Goal: Task Accomplishment & Management: Complete application form

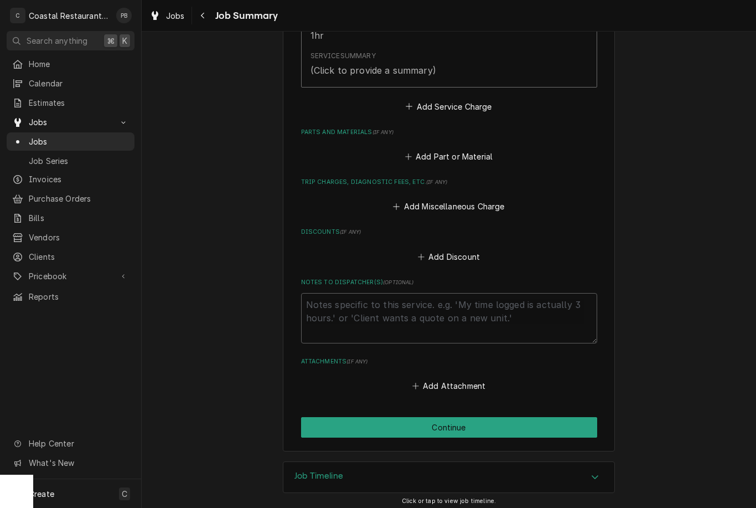
click at [480, 426] on button "Continue" at bounding box center [449, 427] width 296 height 20
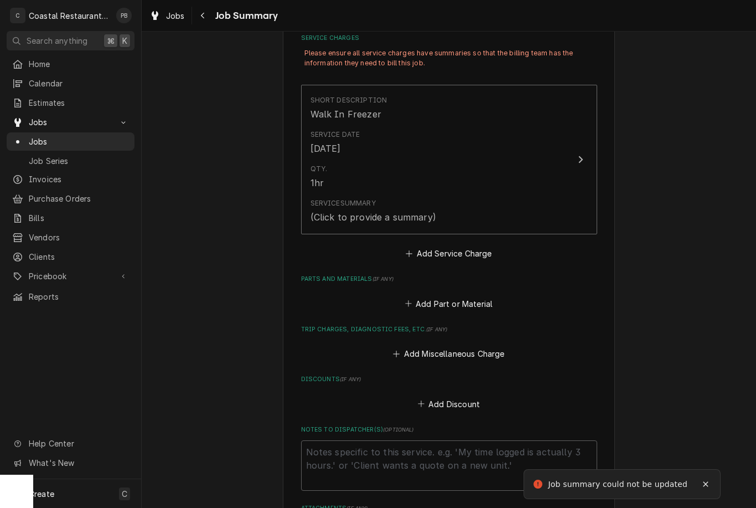
scroll to position [275, 0]
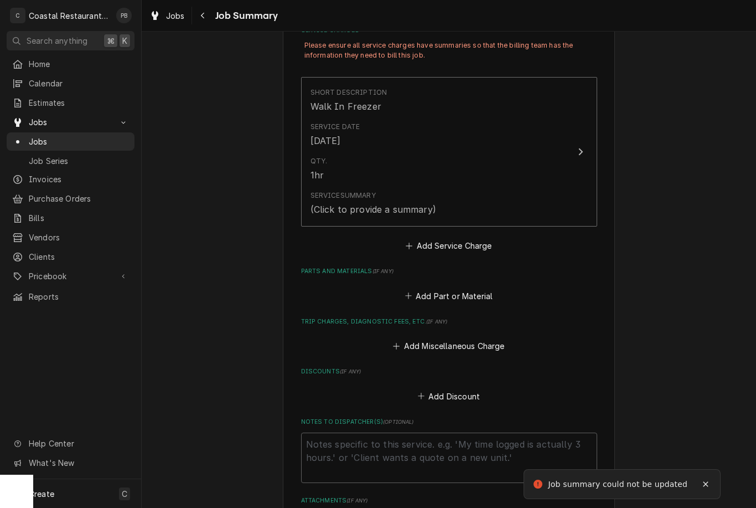
click at [563, 157] on div "Qty. 1hr" at bounding box center [438, 169] width 254 height 34
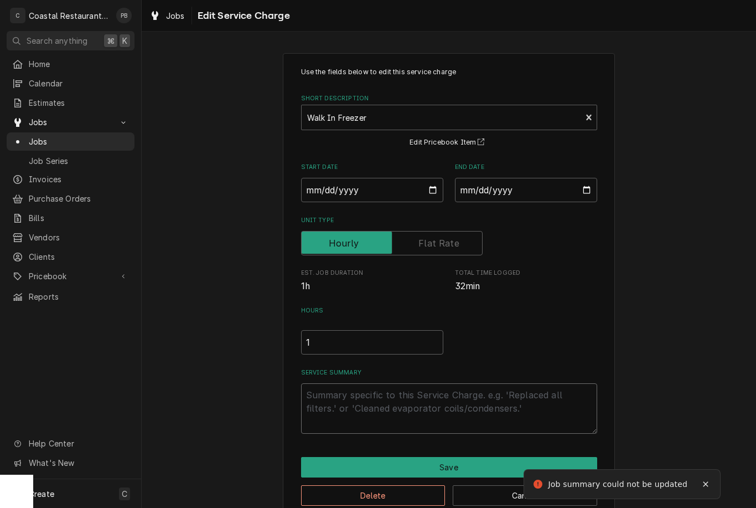
click at [434, 414] on textarea "Service Summary" at bounding box center [449, 408] width 296 height 50
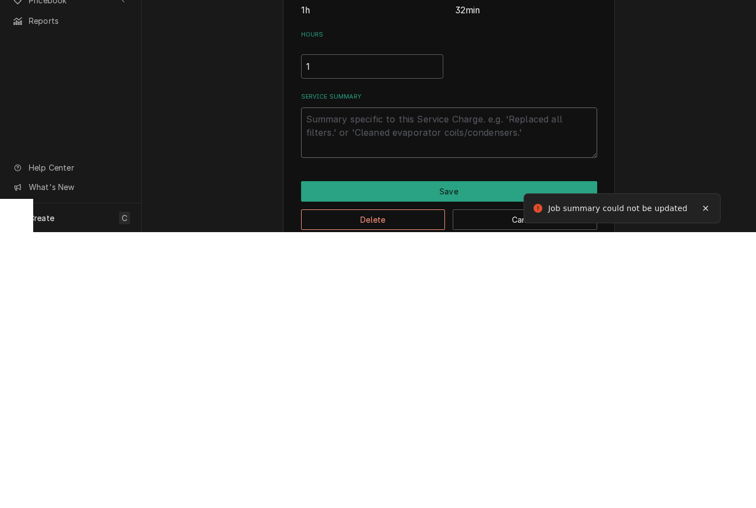
type textarea "x"
type textarea "In"
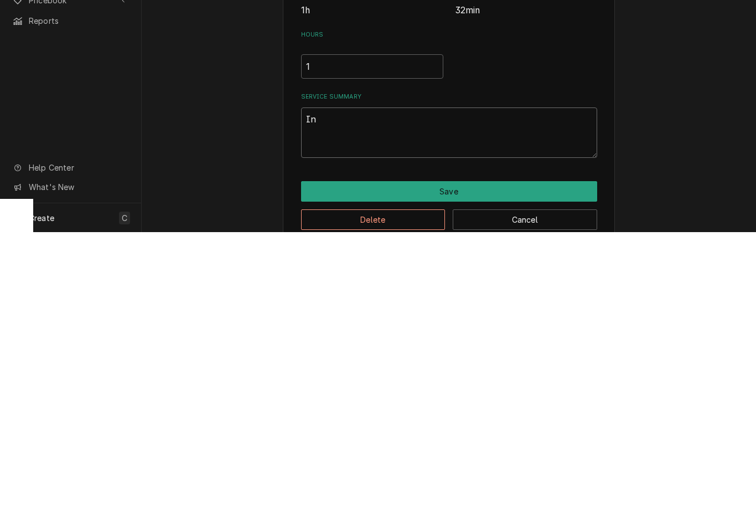
type textarea "x"
type textarea "Inst"
type textarea "x"
type textarea "Instal"
type textarea "x"
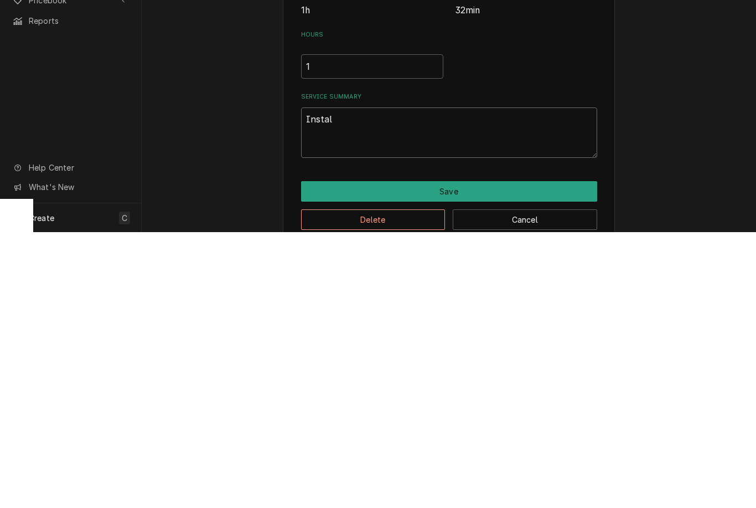
type textarea "Install"
type textarea "x"
type textarea "Installe"
type textarea "x"
type textarea "Installef"
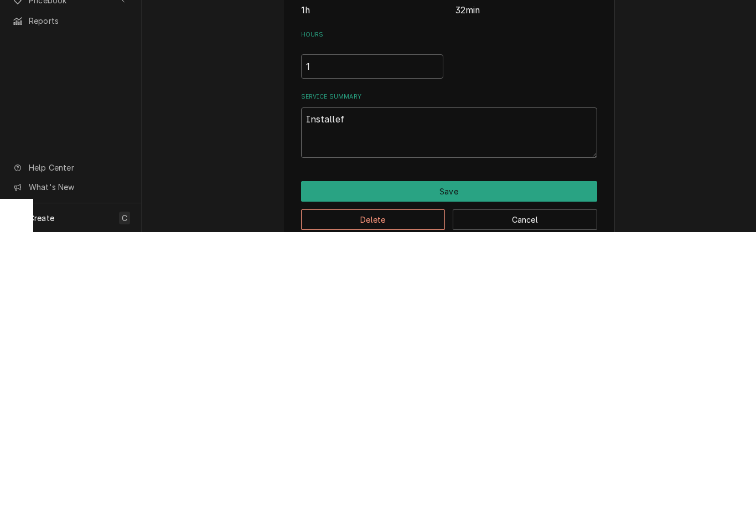
type textarea "x"
type textarea "Installed"
type textarea "x"
type textarea "Installed f"
type textarea "x"
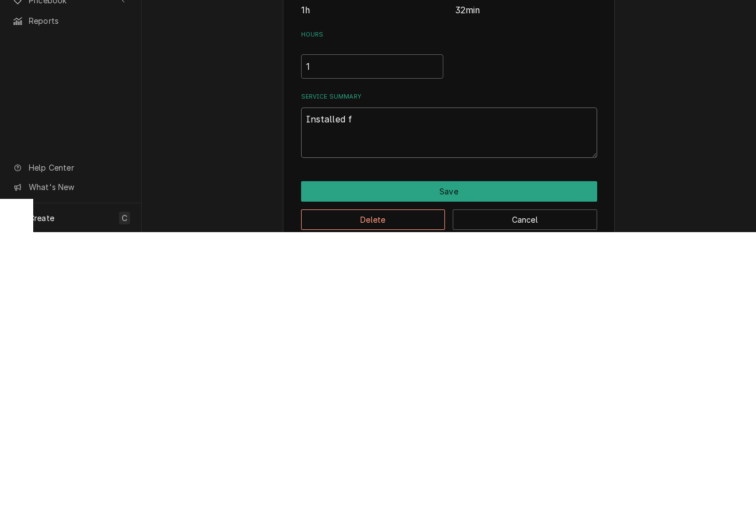
type textarea "Installed fa"
type textarea "x"
type textarea "Installed fan"
type textarea "x"
type textarea "Installed fan"
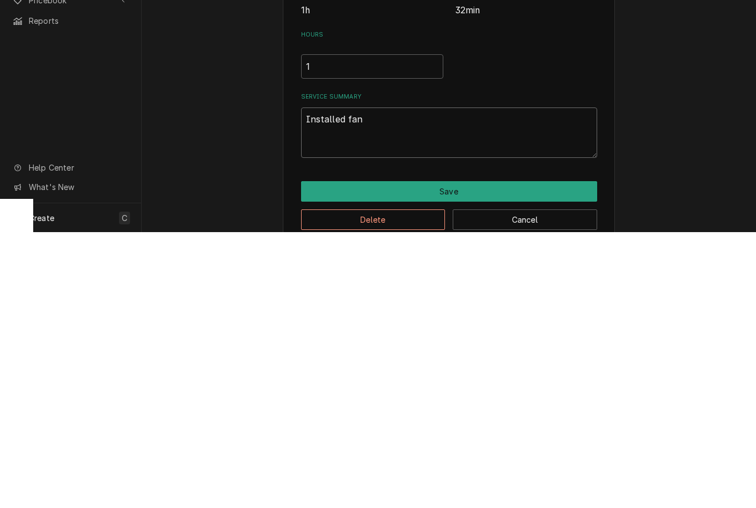
type textarea "x"
type textarea "Installed fan m"
type textarea "x"
type textarea "Installed fan mo"
type textarea "x"
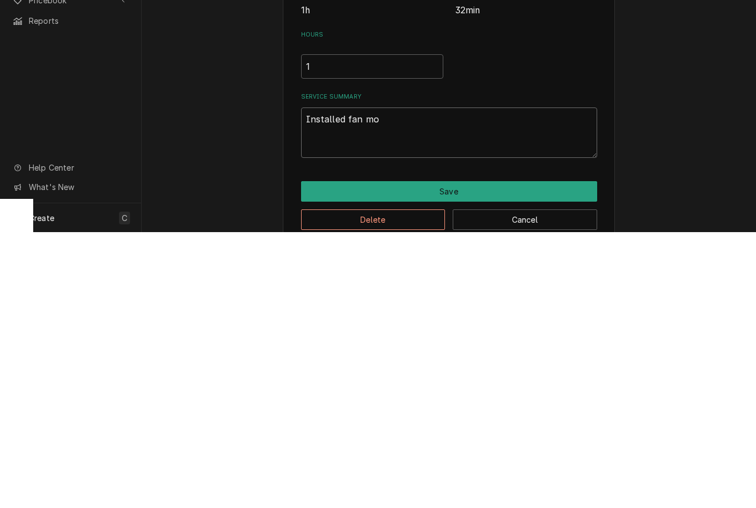
type textarea "Installed fan mot"
type textarea "x"
type textarea "Installed fan moto"
type textarea "x"
type textarea "Installed fan motor"
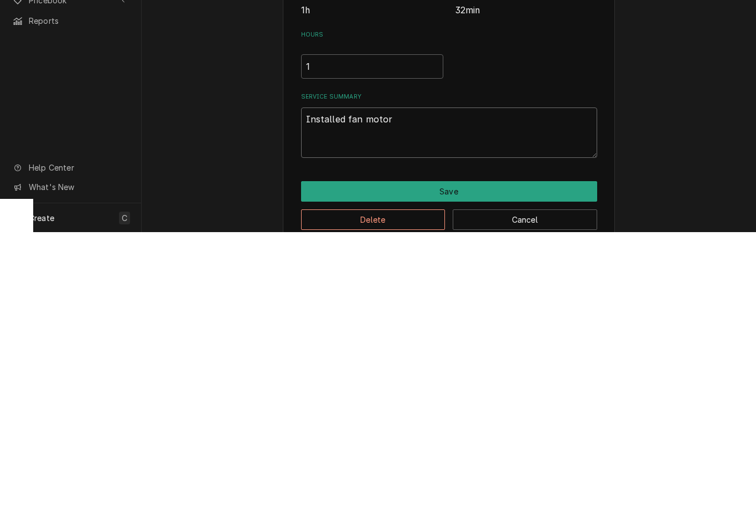
type textarea "x"
type textarea "Installed fan motor"
type textarea "x"
type textarea "Installed fan motor a"
type textarea "x"
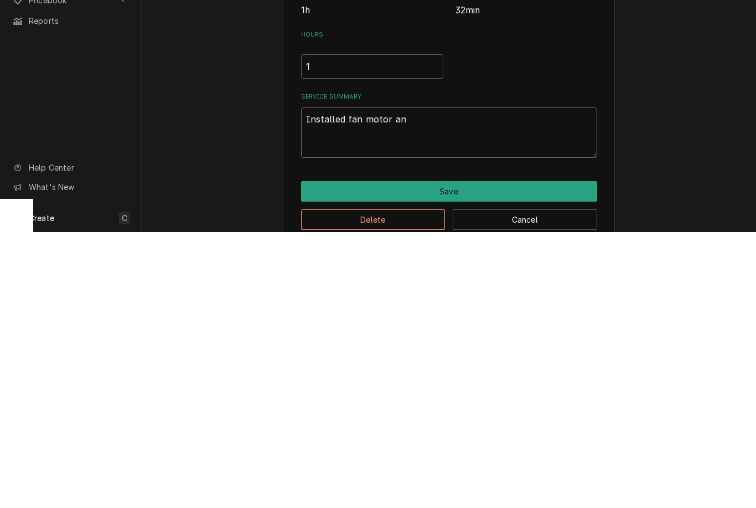
type textarea "Installed fan motor and"
type textarea "x"
type textarea "Installed fan motor and"
type textarea "x"
type textarea "Installed fan motor and b"
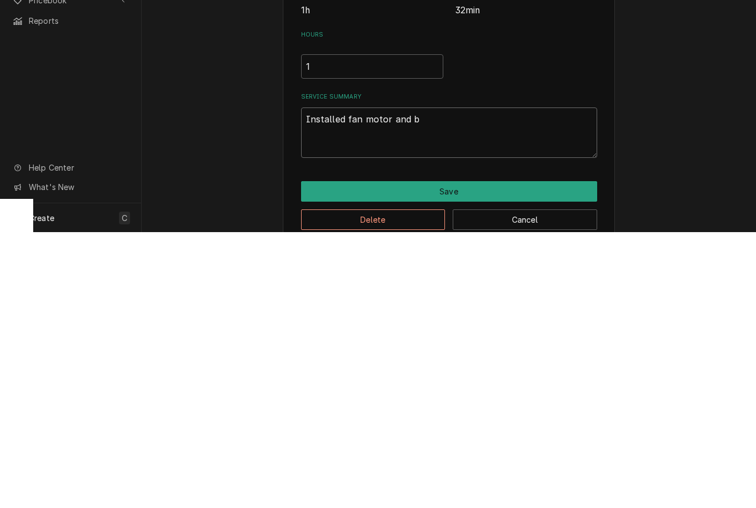
type textarea "x"
type textarea "Installed fan motor and bl"
type textarea "x"
type textarea "Installed fan motor and bls"
type textarea "x"
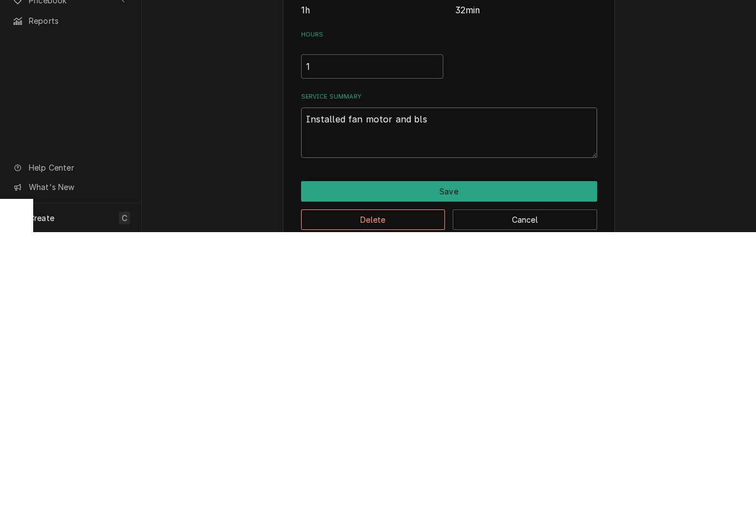
type textarea "Installed fan motor and blsd"
type textarea "x"
type textarea "Installed fan motor and blsde"
type textarea "x"
type textarea "Installed fan motor and blade"
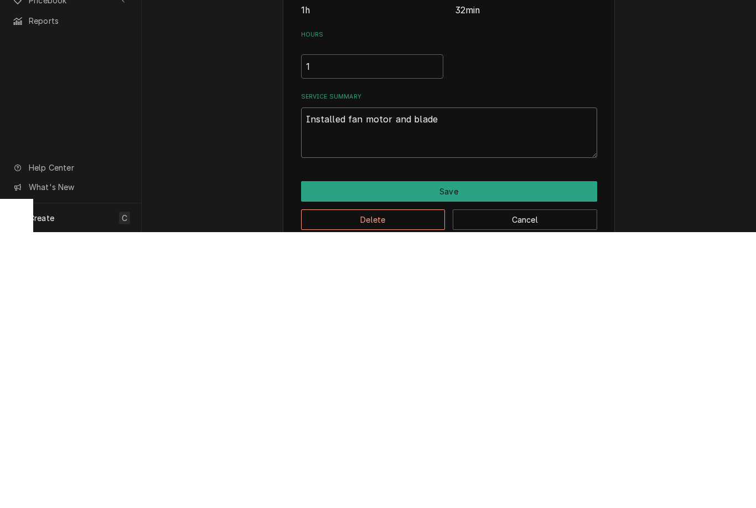
type textarea "x"
type textarea "Installed fan motor and blade"
type textarea "x"
type textarea "Installed fan motor and blade."
type textarea "x"
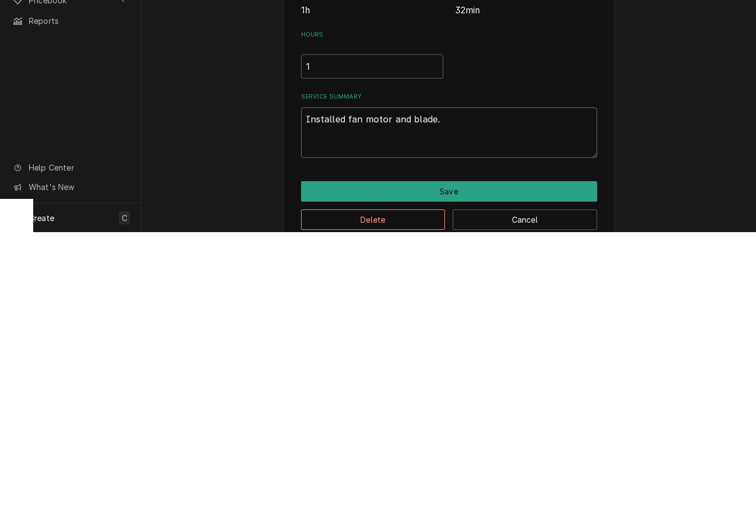
type textarea "Installed fan motor and blade. N"
type textarea "x"
type textarea "Installed fan motor and blade. No"
type textarea "x"
type textarea "Installed fan motor and blade. Now"
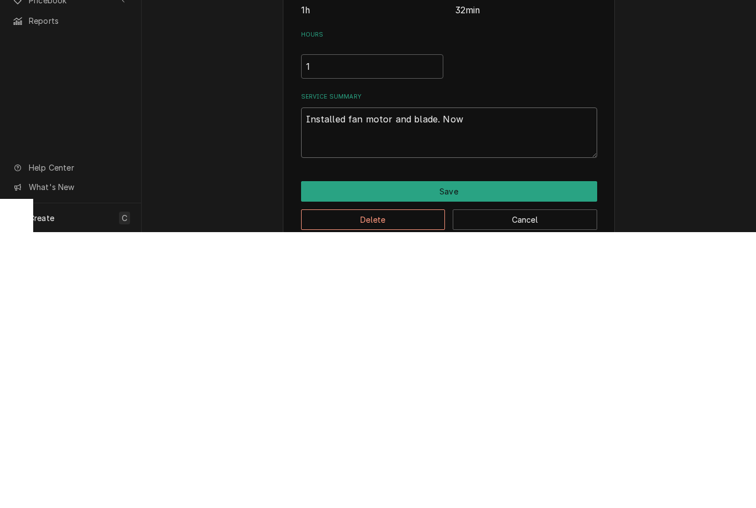
type textarea "x"
type textarea "Installed fan motor and blade. Now"
type textarea "x"
type textarea "Installed fan motor and blade. Now q"
type textarea "x"
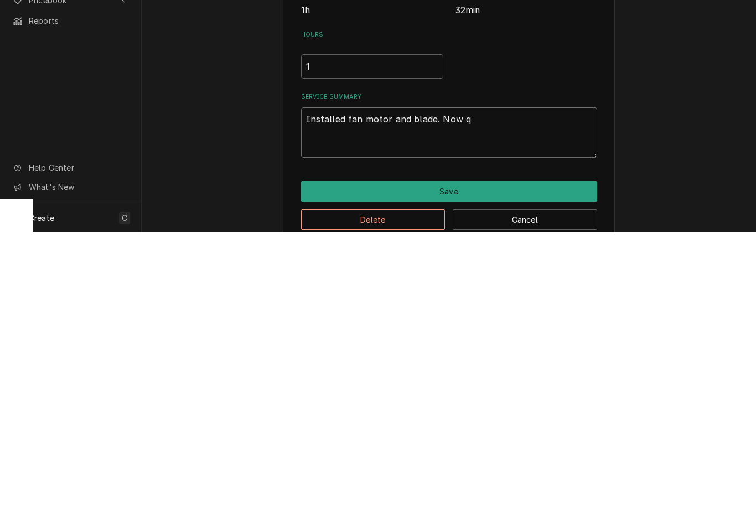
type textarea "Installed fan motor and blade. Now qu"
type textarea "x"
type textarea "Installed fan motor and blade. Now qui"
type textarea "x"
type textarea "Installed fan motor and blade. Now quie"
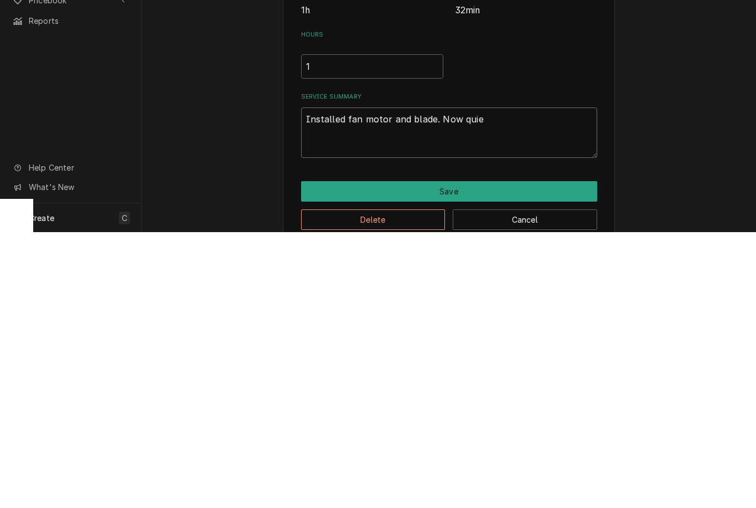
type textarea "x"
type textarea "Installed fan motor and blade. Now quiet"
type textarea "x"
type textarea "Installed fan motor and blade. Now quiet"
type textarea "x"
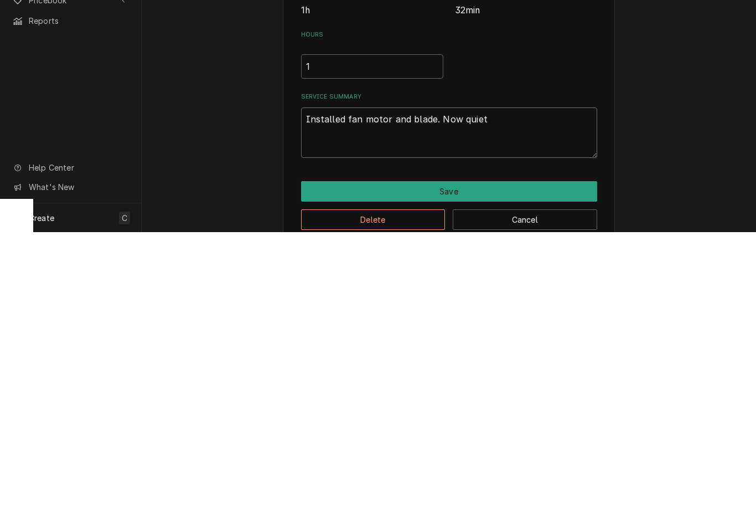
type textarea "Installed fan motor and blade. Now quiet."
type textarea "x"
type textarea "Installed fan motor and blade. Now quiet. U"
type textarea "x"
type textarea "Installed fan motor and blade. Now quiet. Un"
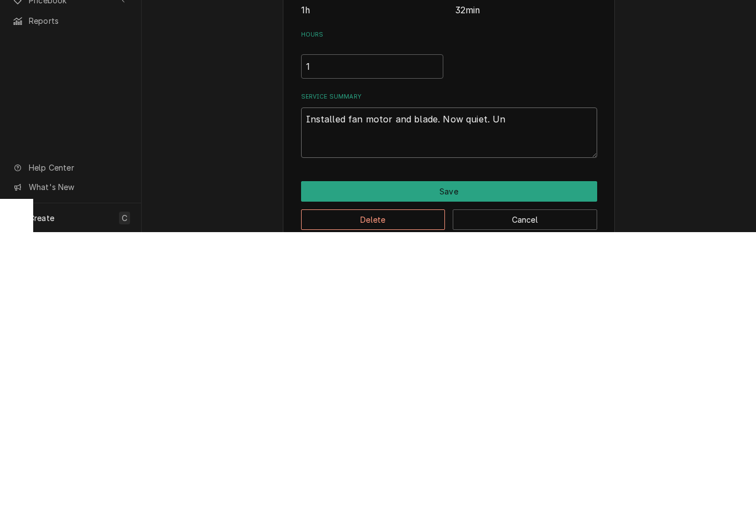
type textarea "x"
type textarea "Installed fan motor and blade. Now quiet. Uni"
type textarea "x"
type textarea "Installed fan motor and blade. Now quiet. Unit"
type textarea "x"
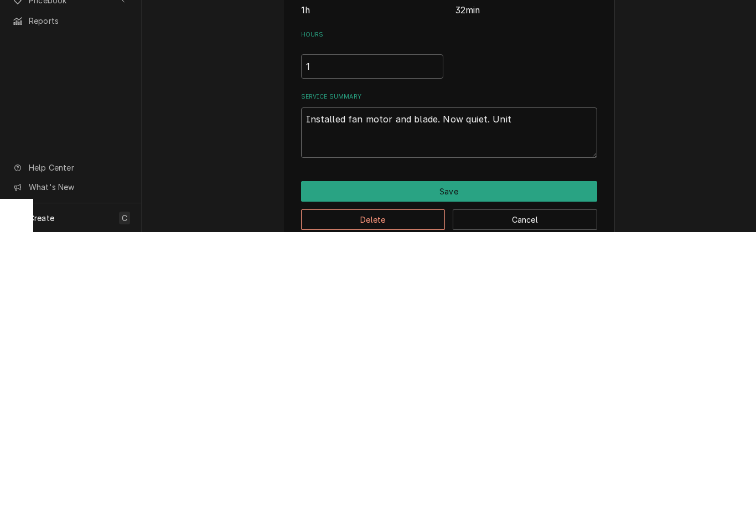
type textarea "Installed fan motor and blade. Now quiet. Unit"
type textarea "x"
type textarea "Installed fan motor and blade. Now quiet. Unit co"
type textarea "x"
type textarea "Installed fan motor and blade. Now quiet. Unit coo"
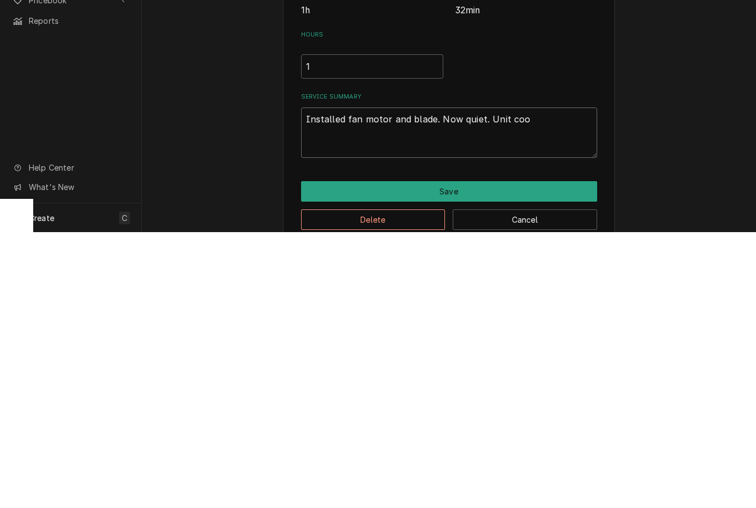
type textarea "x"
type textarea "Installed fan motor and blade. Now quiet. Unit cool"
type textarea "x"
type textarea "Installed fan motor and blade. Now quiet. Unit cooli"
type textarea "x"
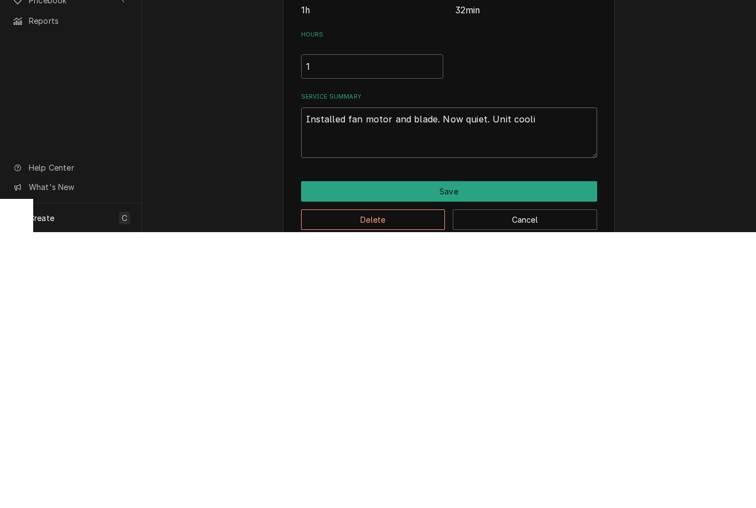
type textarea "Installed fan motor and blade. Now quiet. Unit coolin"
type textarea "x"
type textarea "Installed fan motor and blade. Now quiet. Unit cooling"
click at [469, 457] on button "Save" at bounding box center [449, 467] width 296 height 20
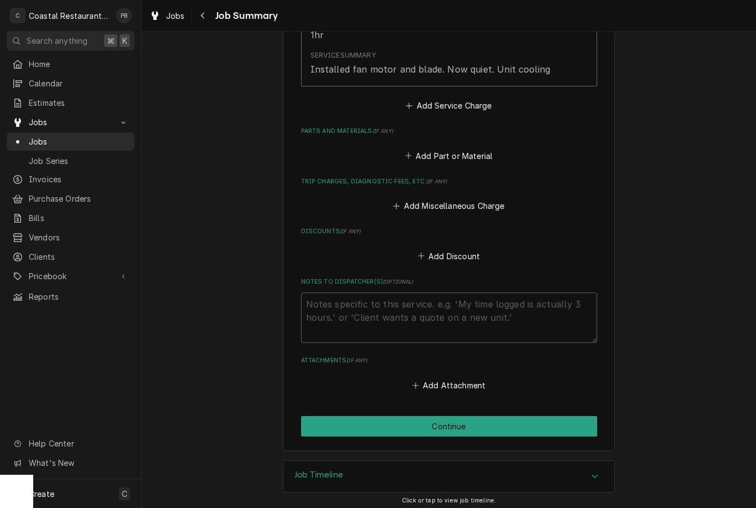
scroll to position [414, 0]
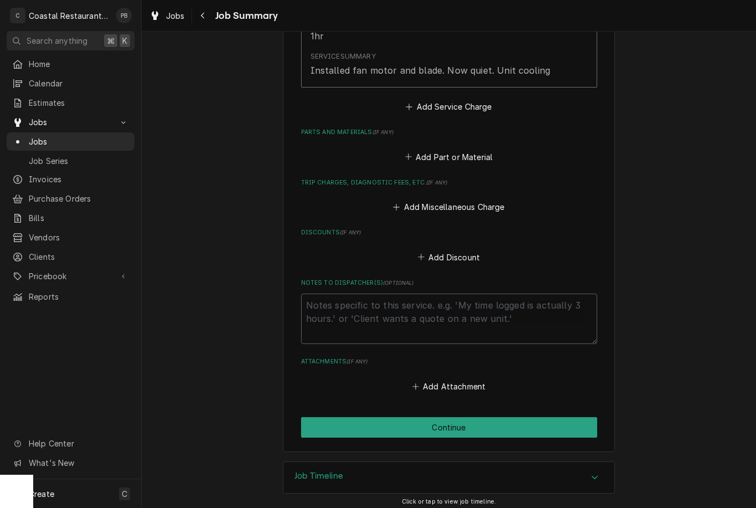
click at [464, 421] on button "Continue" at bounding box center [449, 427] width 296 height 20
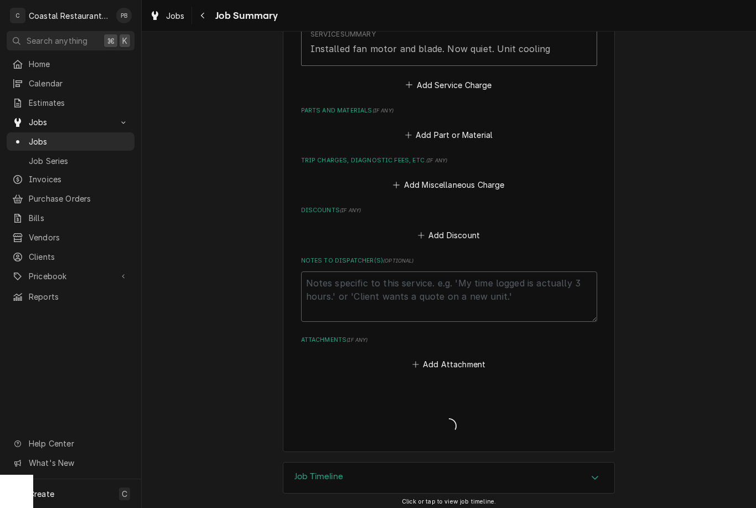
type textarea "x"
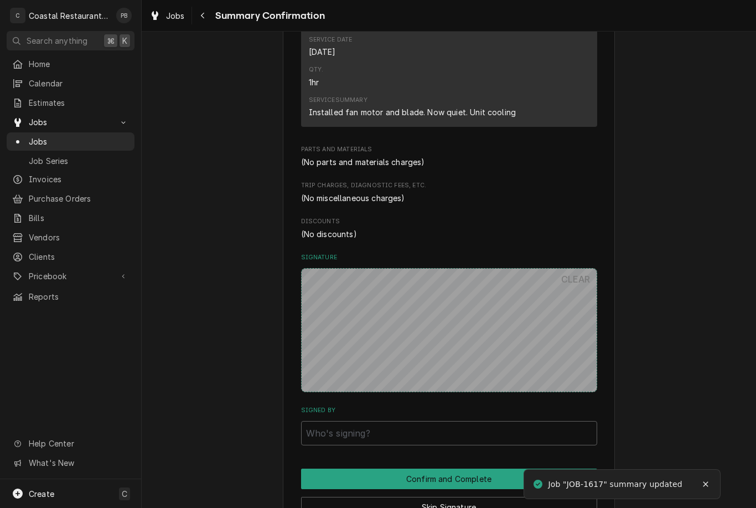
scroll to position [419, 0]
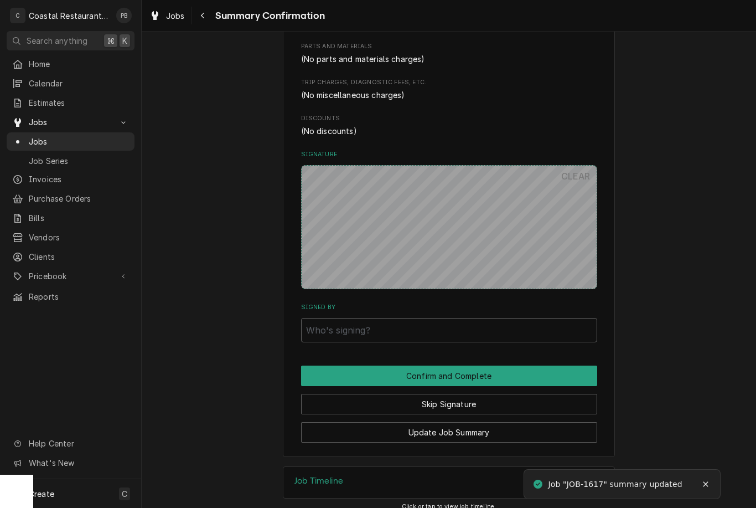
click at [509, 394] on button "Skip Signature" at bounding box center [449, 404] width 296 height 20
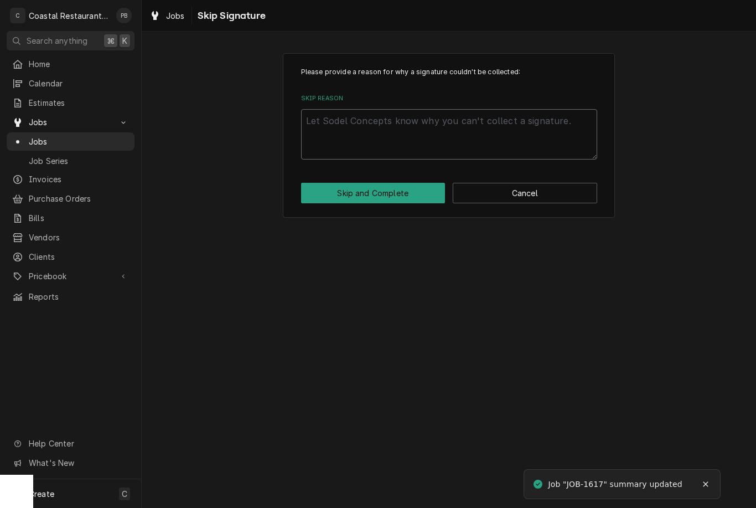
click at [532, 135] on textarea "Skip Reason" at bounding box center [449, 134] width 296 height 50
type textarea "x"
type textarea "Wa"
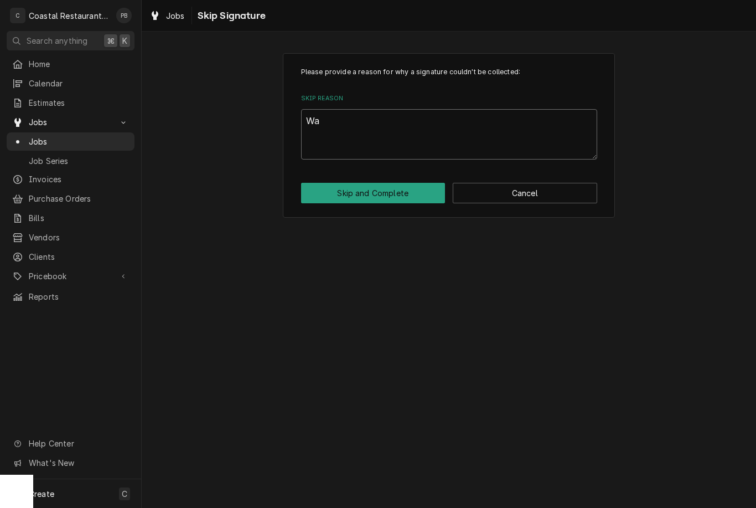
type textarea "x"
type textarea "Warr"
type textarea "x"
type textarea "Warra"
type textarea "x"
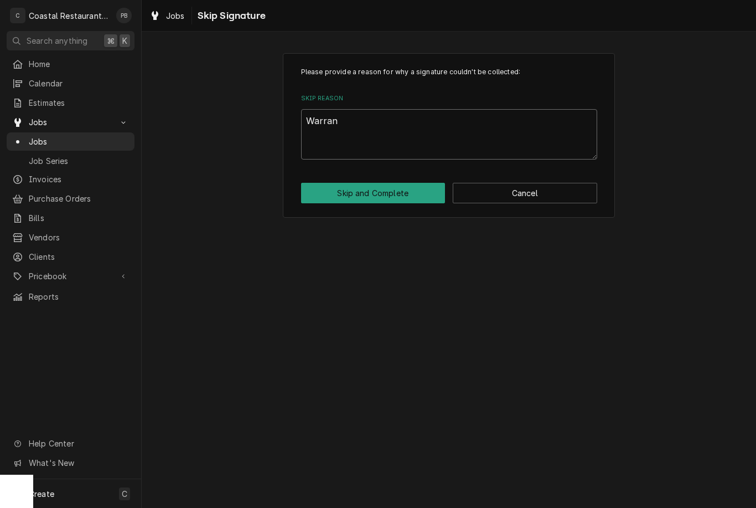
type textarea "Warrant"
type textarea "x"
type textarea "Warranty"
type textarea "x"
type textarea "Warranty"
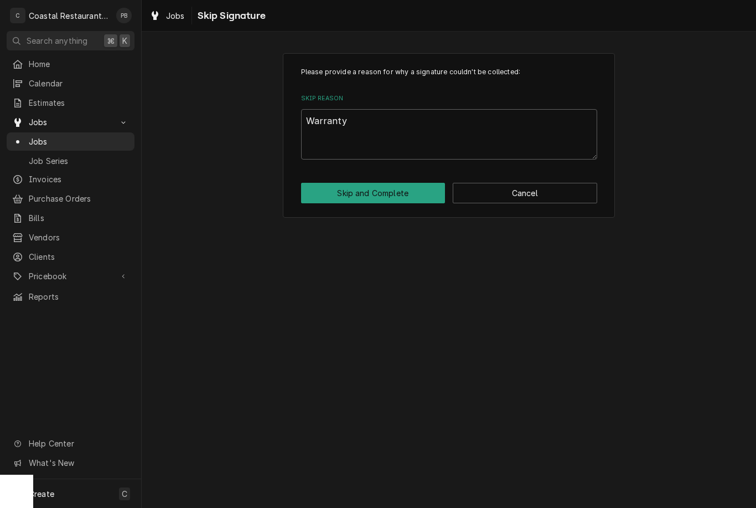
click at [425, 197] on button "Skip and Complete" at bounding box center [373, 193] width 145 height 20
type textarea "x"
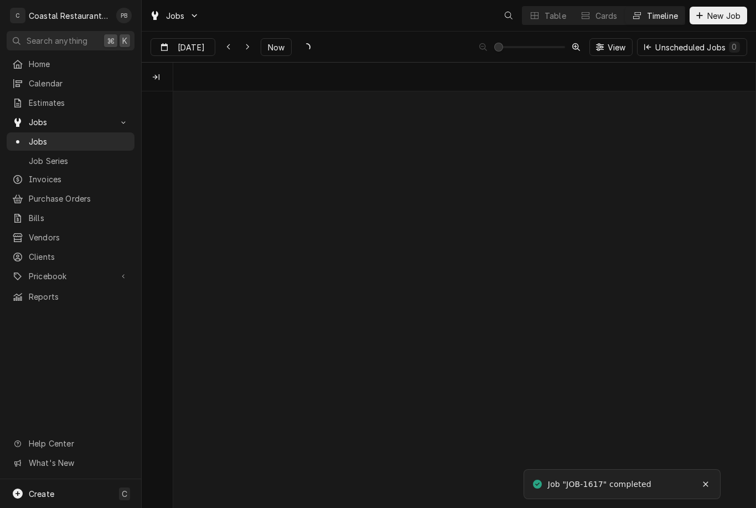
scroll to position [0, 11534]
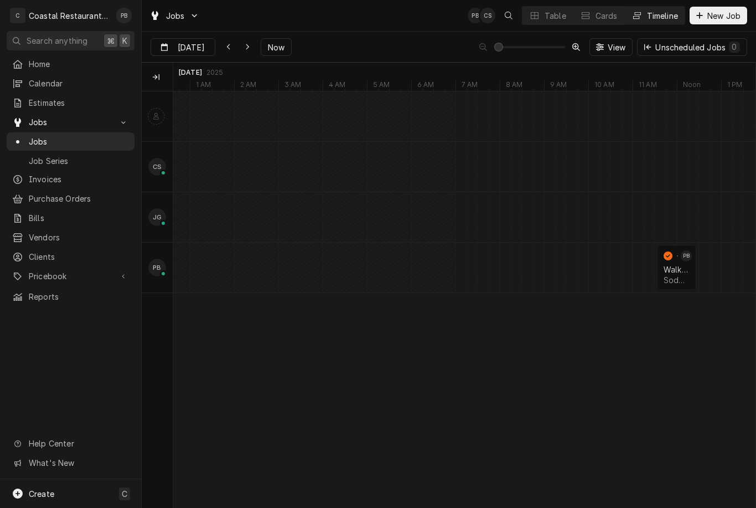
click at [284, 50] on button "Now" at bounding box center [276, 47] width 31 height 18
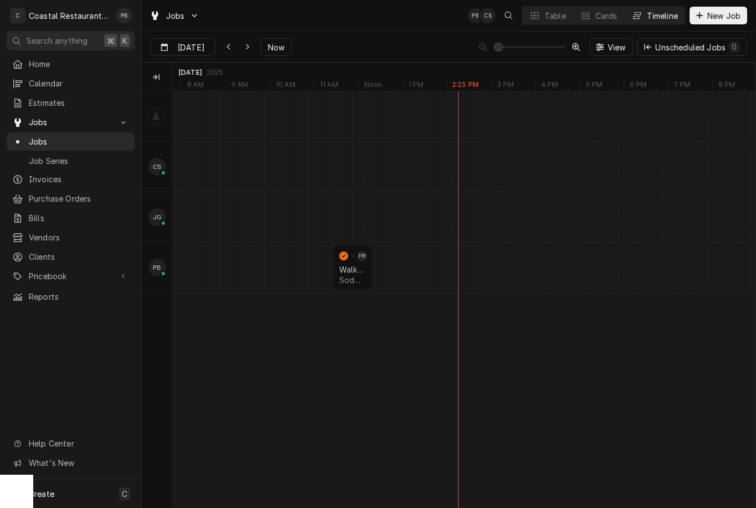
scroll to position [0, 0]
